Goal: Obtain resource: Download file/media

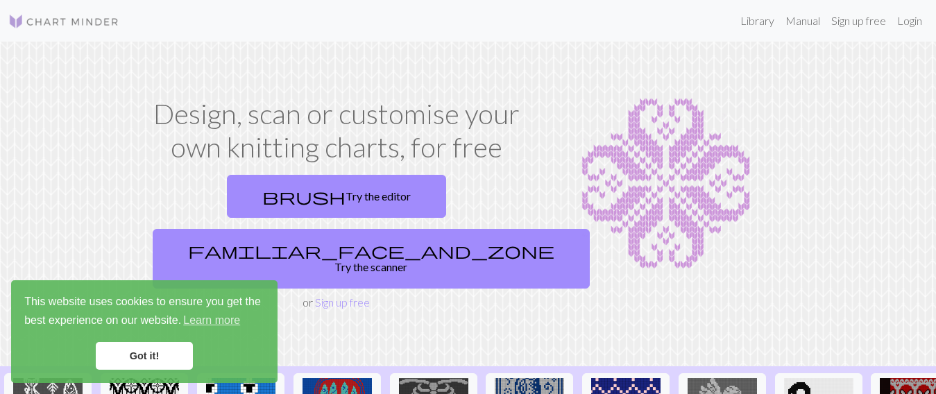
click at [884, 171] on section "Design, scan or customise your own knitting charts, for free brush Try the edit…" at bounding box center [468, 204] width 936 height 325
click at [153, 351] on link "Got it!" at bounding box center [144, 356] width 97 height 28
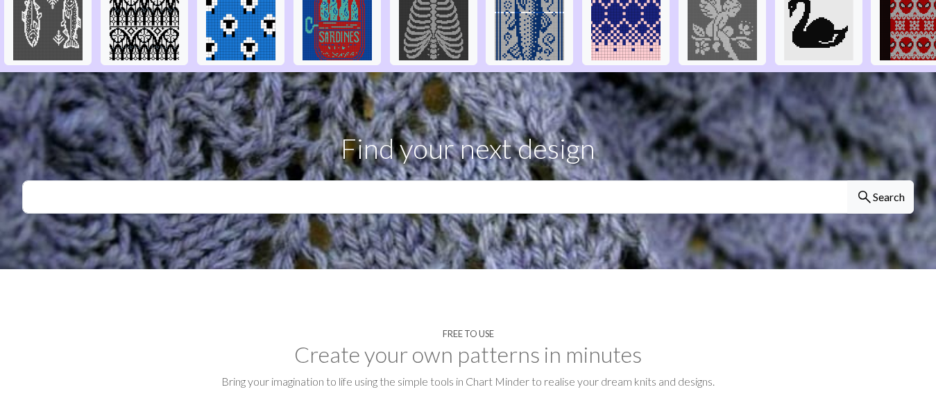
scroll to position [384, 0]
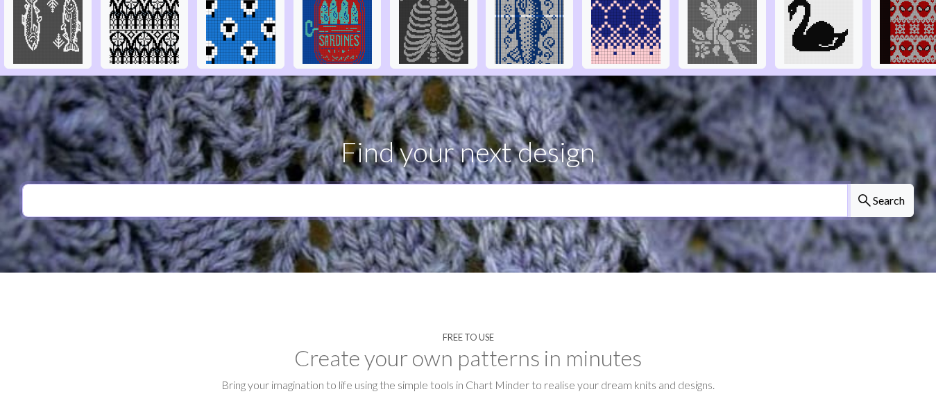
click at [594, 184] on input "text" at bounding box center [434, 200] width 825 height 33
type input "heart"
click at [847, 184] on button "search Search" at bounding box center [880, 200] width 67 height 33
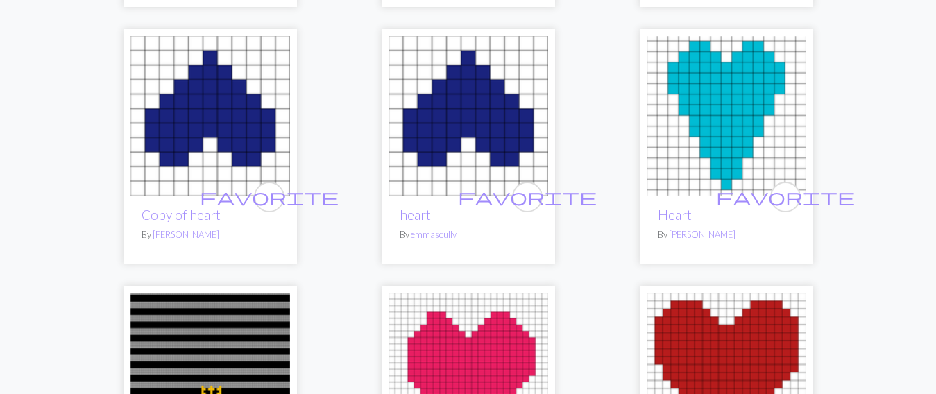
scroll to position [3871, 0]
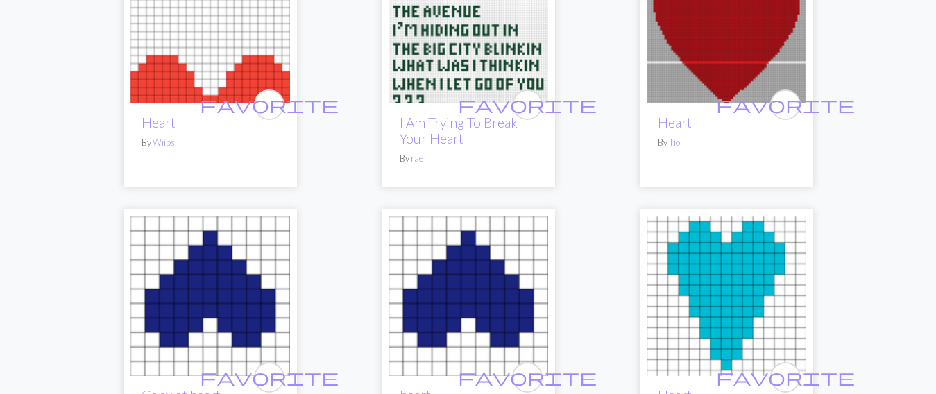
click at [737, 242] on img at bounding box center [726, 296] width 160 height 160
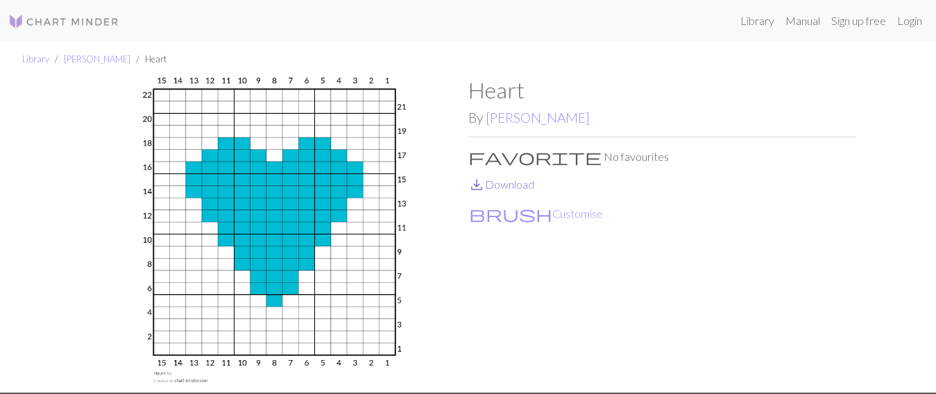
click at [513, 182] on link "save_alt Download" at bounding box center [501, 184] width 66 height 13
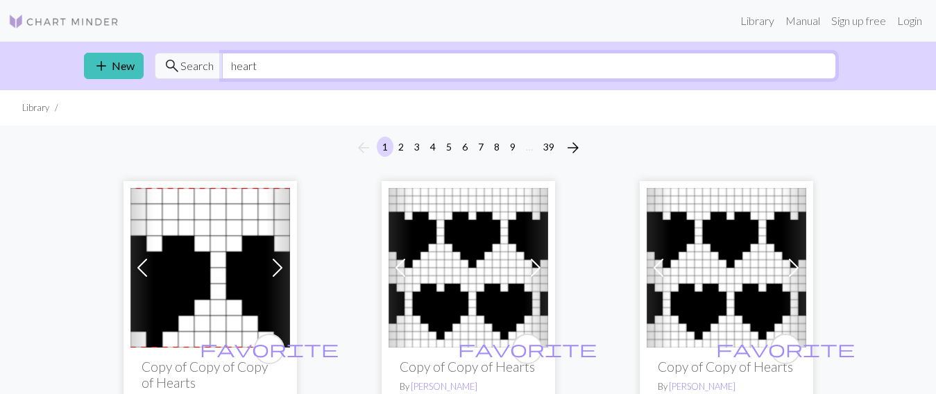
click at [246, 65] on input "heart" at bounding box center [529, 66] width 614 height 26
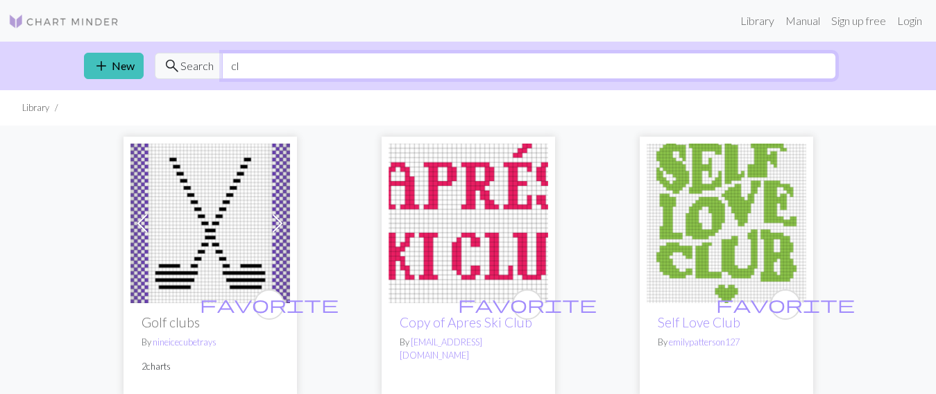
type input "c"
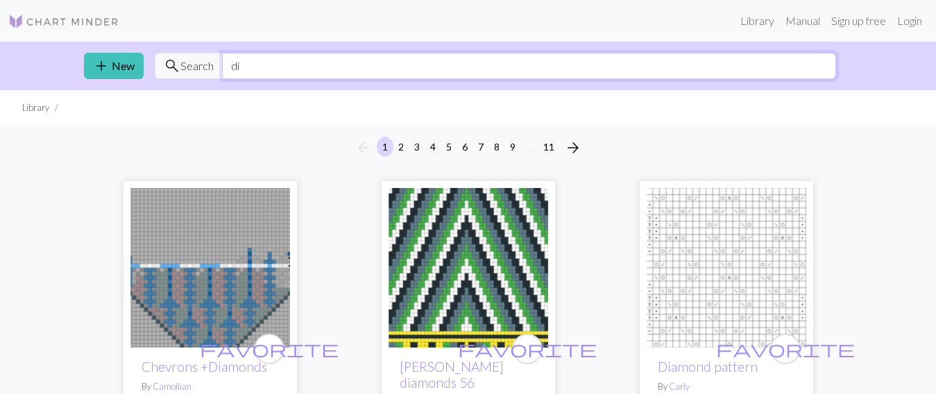
type input "d"
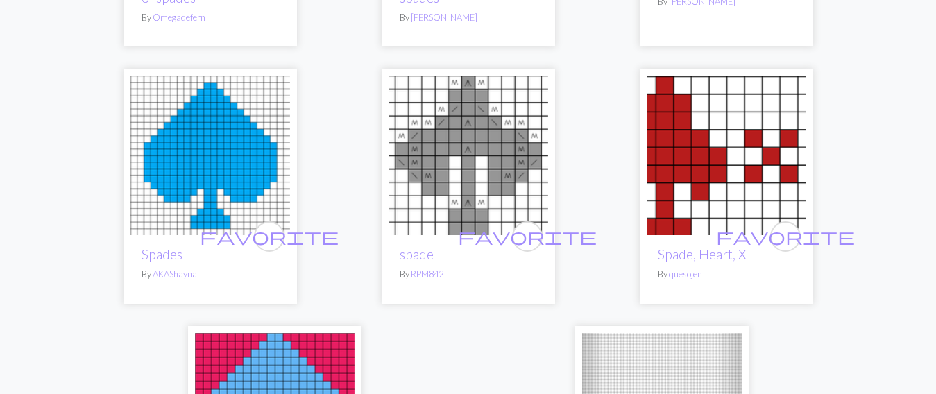
scroll to position [336, 0]
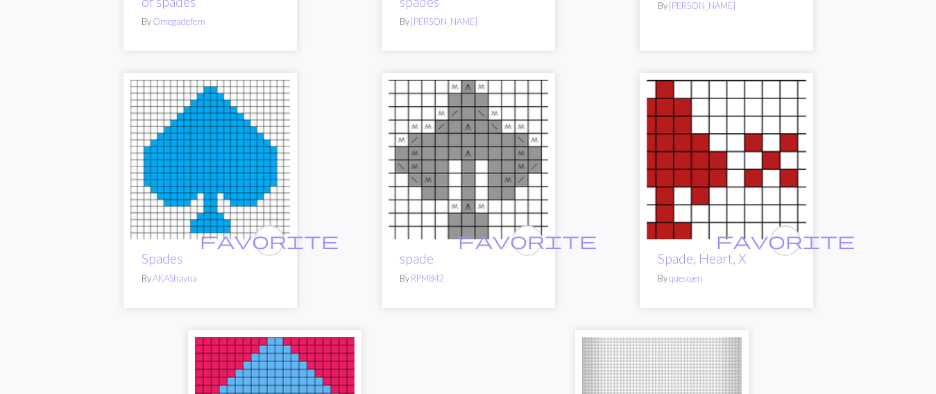
type input "spade"
click at [205, 175] on img at bounding box center [210, 160] width 160 height 160
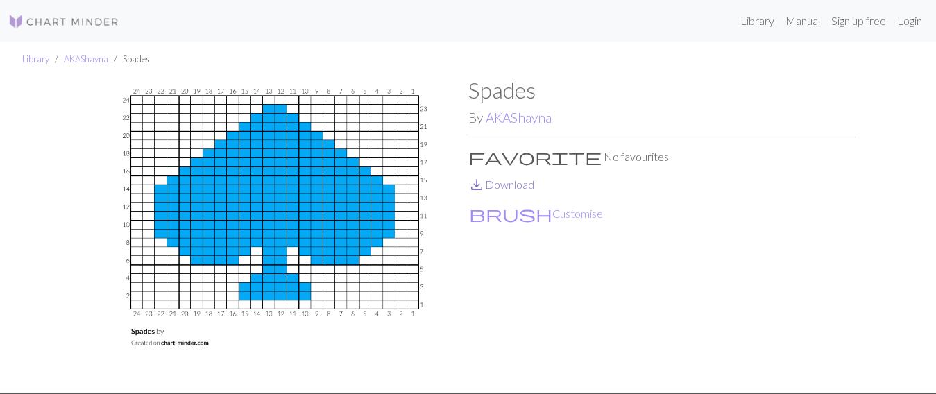
click at [502, 185] on link "save_alt Download" at bounding box center [501, 184] width 66 height 13
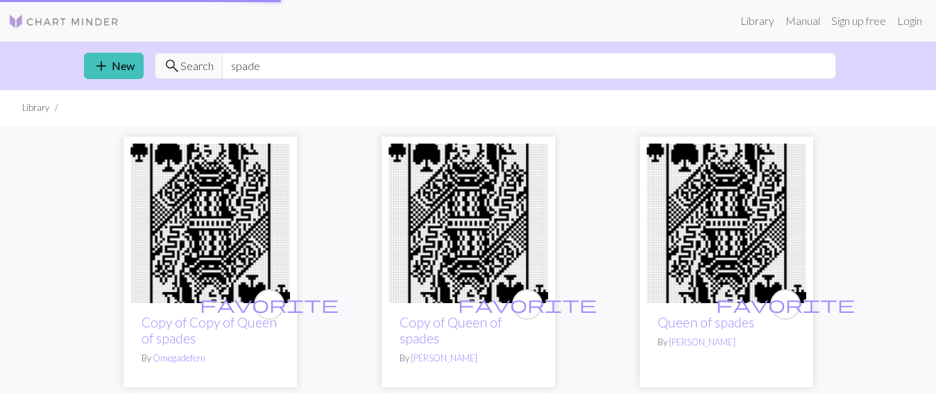
scroll to position [10, 0]
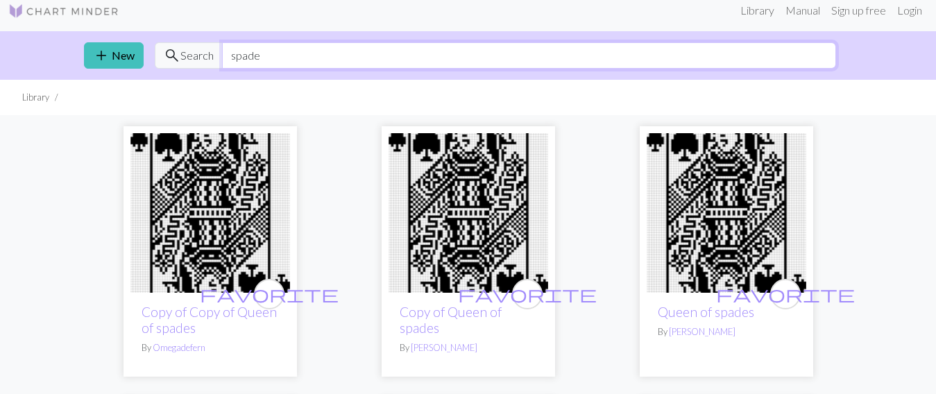
click at [244, 54] on input "spade" at bounding box center [529, 55] width 614 height 26
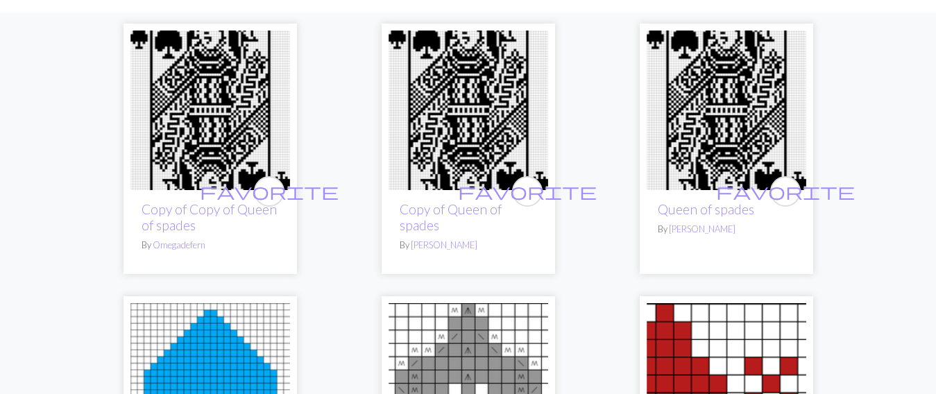
scroll to position [59, 0]
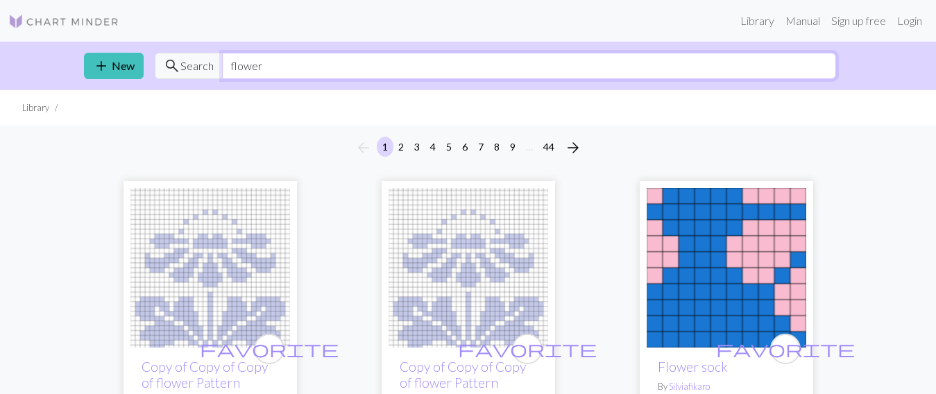
click at [227, 66] on input "flower" at bounding box center [529, 66] width 614 height 26
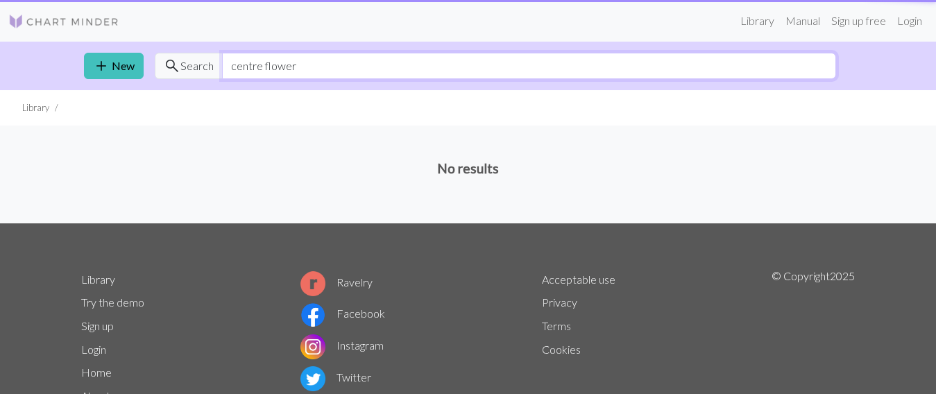
type input "centre flower"
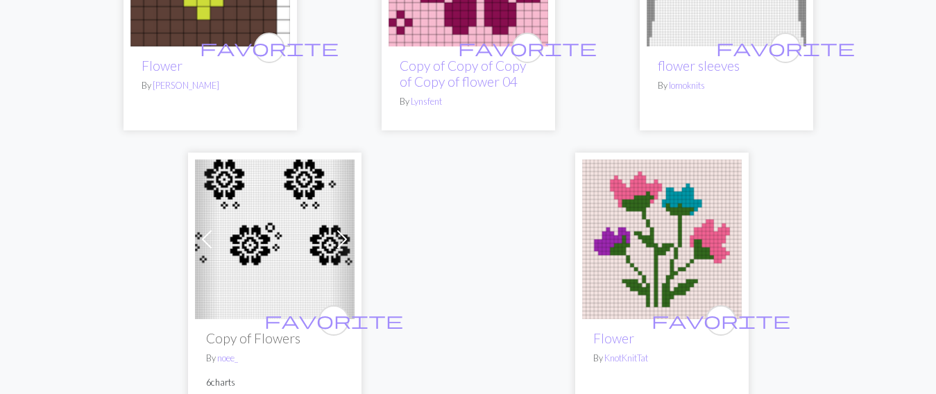
scroll to position [5118, 0]
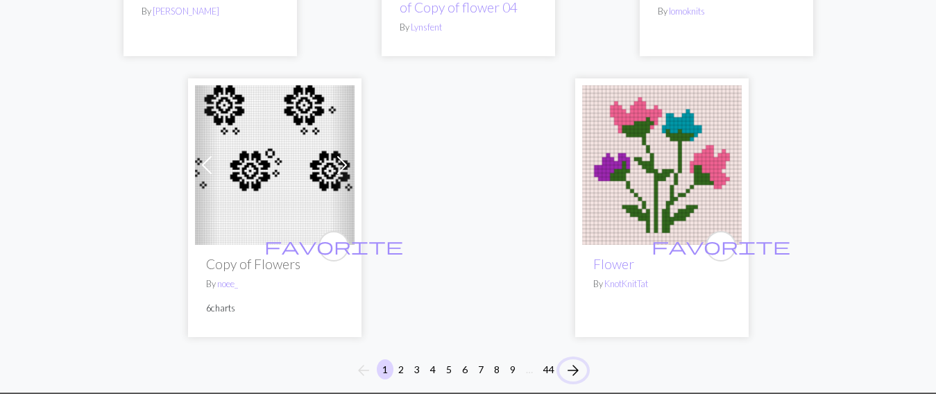
click at [576, 361] on span "arrow_forward" at bounding box center [573, 370] width 17 height 19
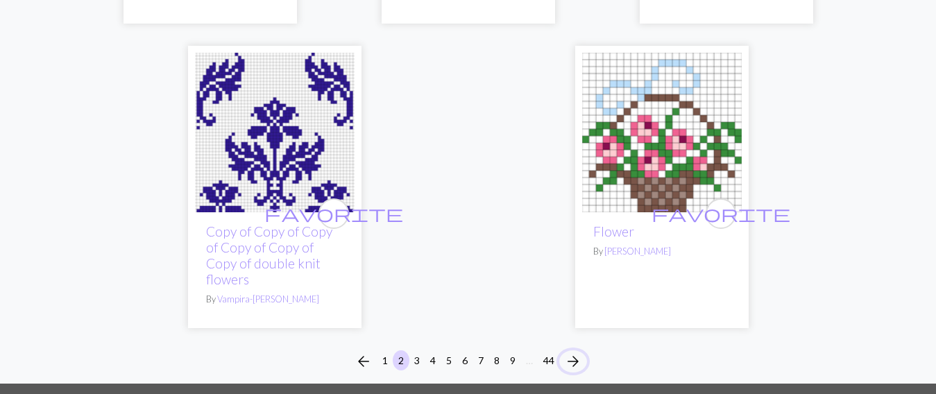
scroll to position [4716, 0]
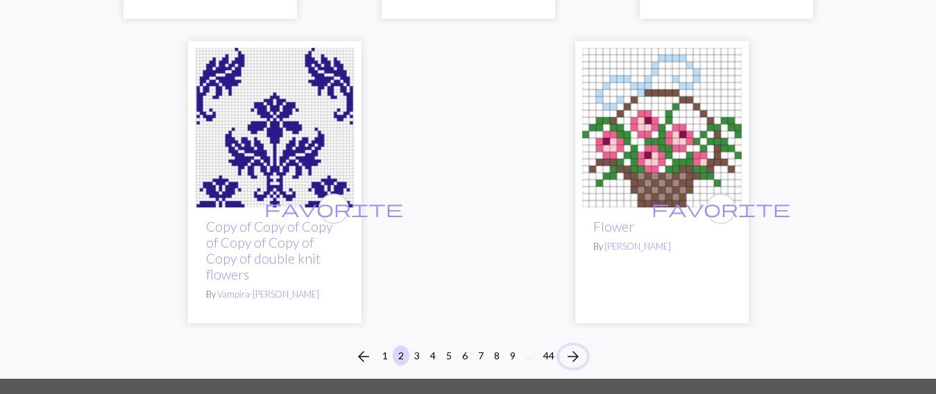
click at [569, 347] on span "arrow_forward" at bounding box center [573, 356] width 17 height 19
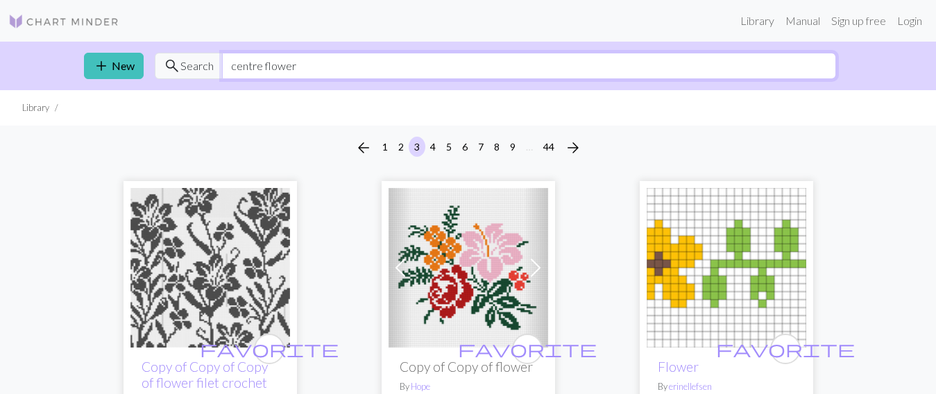
click at [249, 67] on input "centre flower" at bounding box center [529, 66] width 614 height 26
type input "daisy"
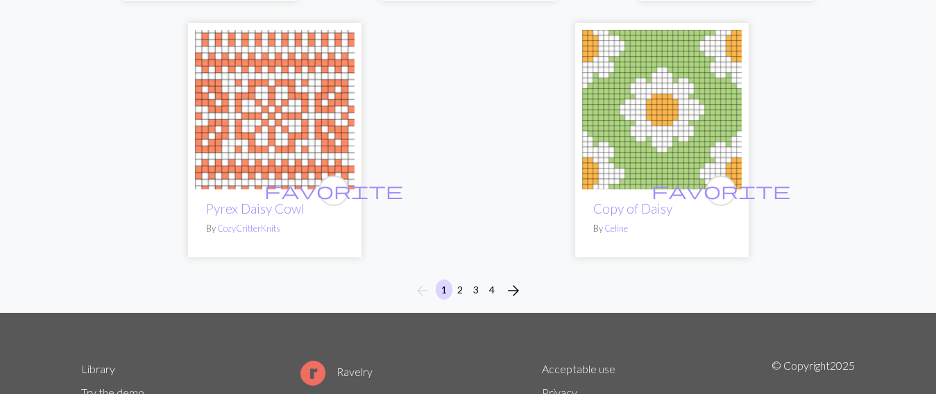
scroll to position [4698, 0]
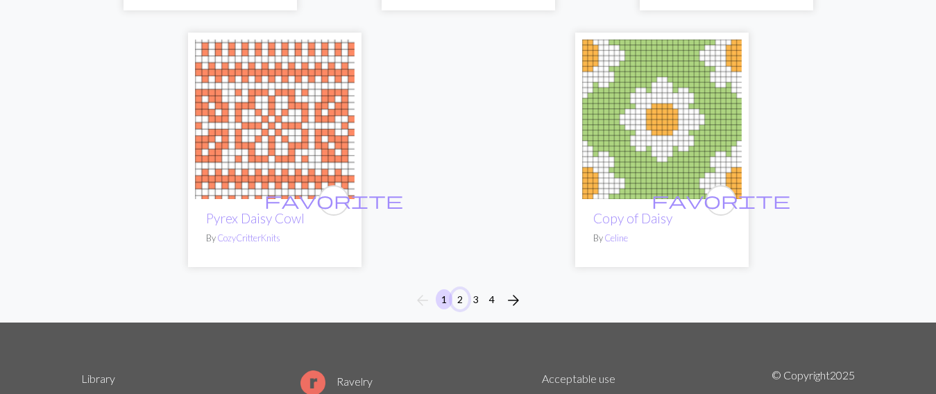
click at [459, 298] on button "2" at bounding box center [459, 299] width 17 height 20
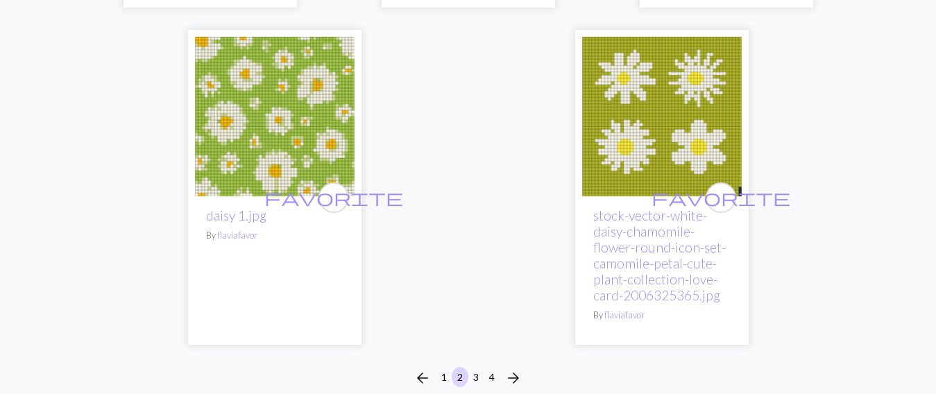
scroll to position [4801, 0]
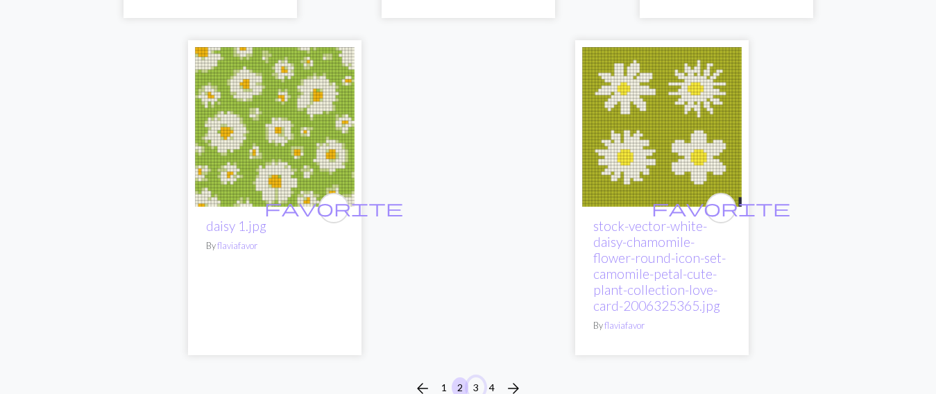
click at [476, 377] on button "3" at bounding box center [475, 387] width 17 height 20
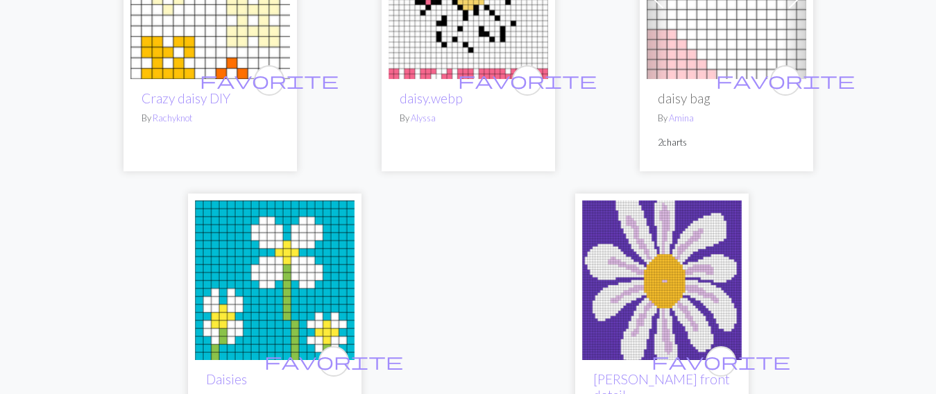
scroll to position [4882, 0]
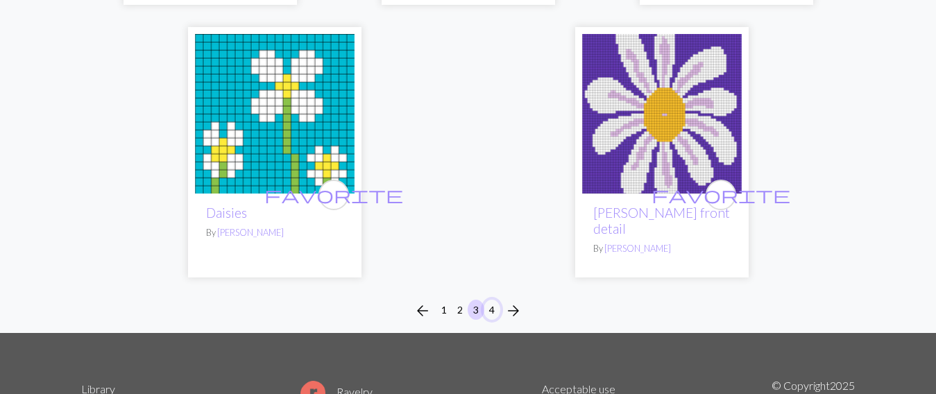
click at [492, 300] on button "4" at bounding box center [491, 310] width 17 height 20
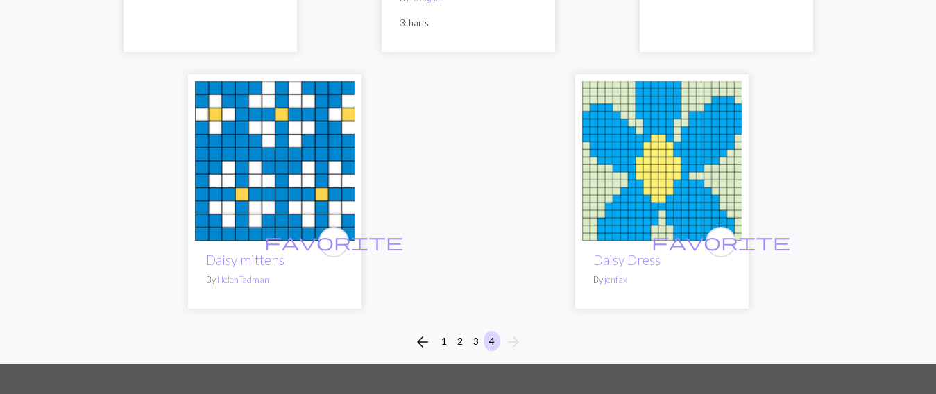
scroll to position [4633, 0]
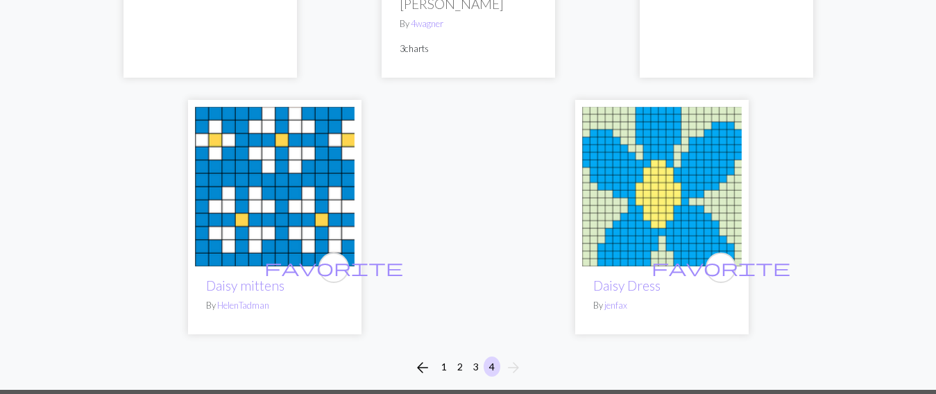
click at [651, 139] on img at bounding box center [662, 187] width 160 height 160
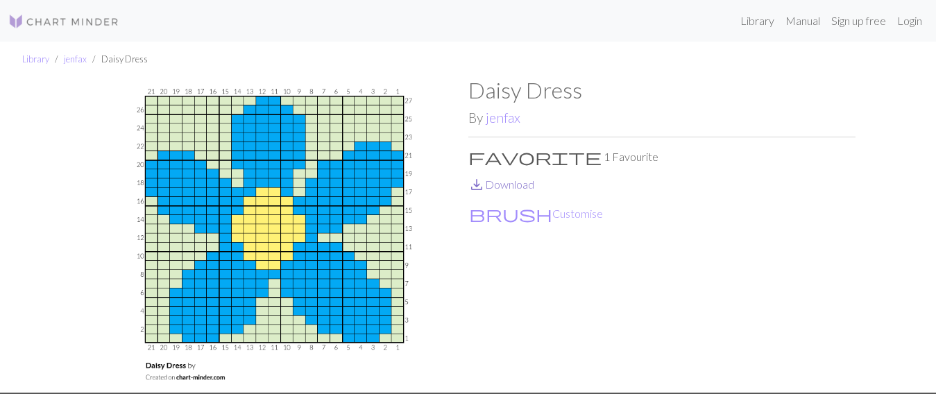
click at [533, 184] on link "save_alt Download" at bounding box center [501, 184] width 66 height 13
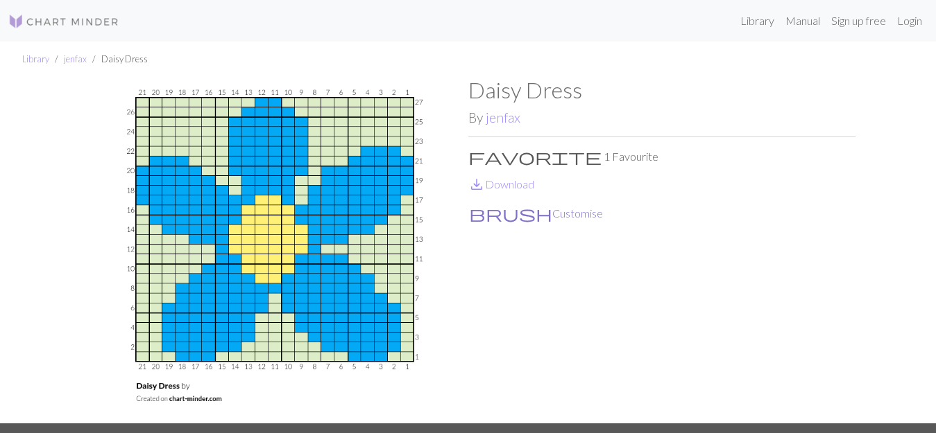
click at [503, 212] on button "brush Customise" at bounding box center [535, 214] width 135 height 18
click at [499, 184] on link "save_alt Download" at bounding box center [501, 184] width 66 height 13
